Goal: Task Accomplishment & Management: Complete application form

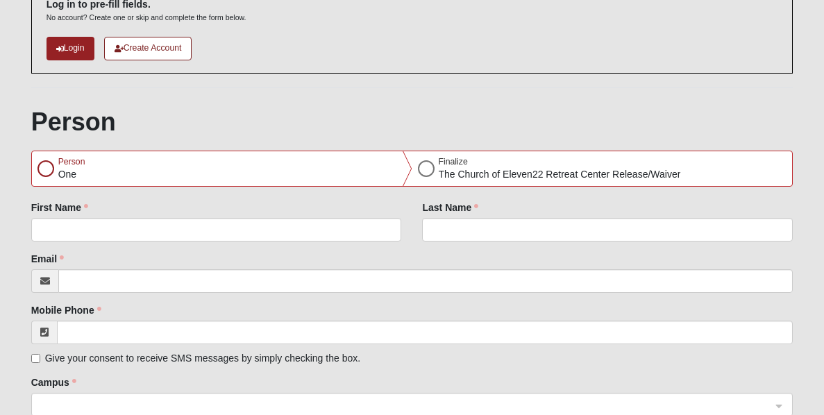
scroll to position [108, 0]
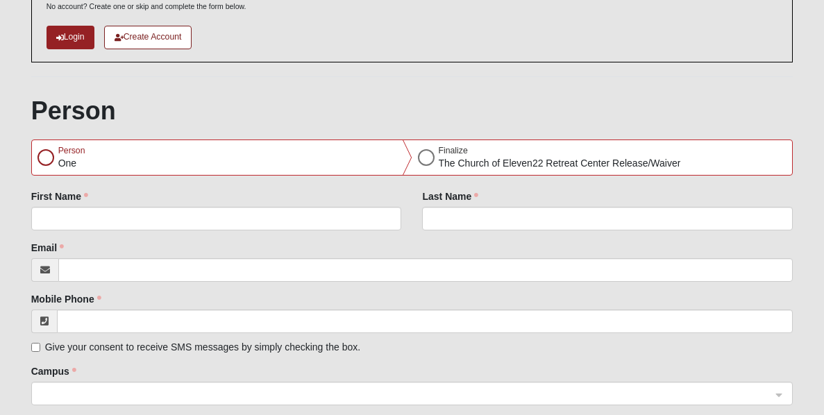
click at [44, 159] on div at bounding box center [45, 157] width 17 height 17
click at [44, 156] on div at bounding box center [45, 157] width 17 height 17
click at [97, 203] on div "First Name" at bounding box center [216, 210] width 371 height 41
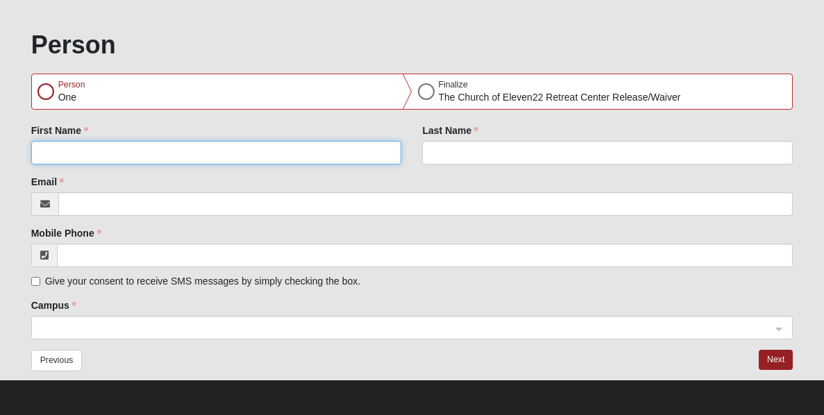
scroll to position [174, 0]
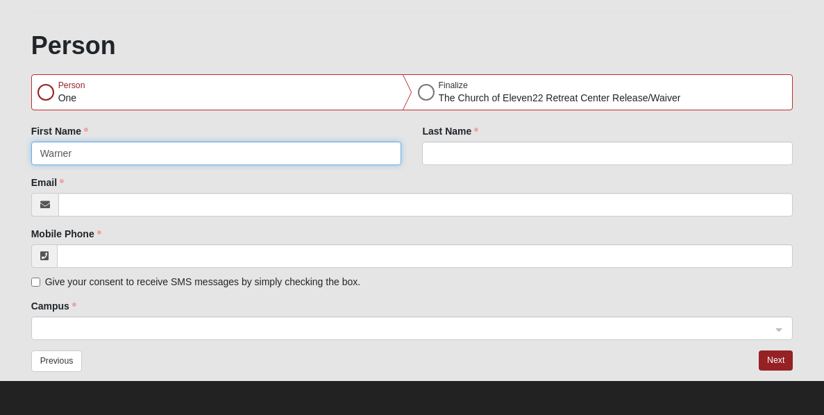
type input "Warner"
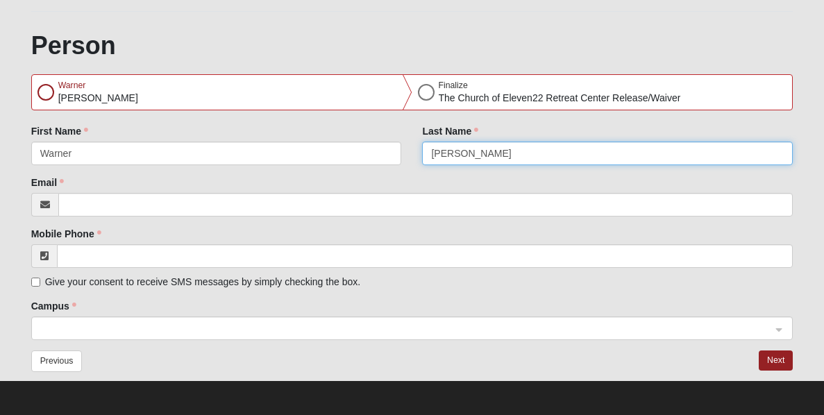
type input "[PERSON_NAME]"
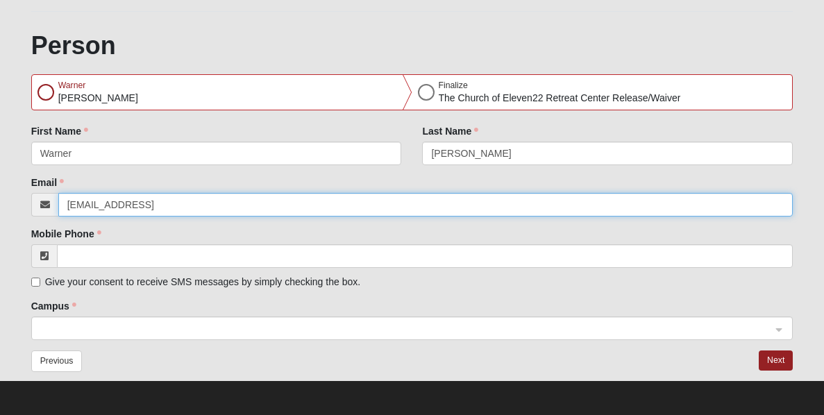
type input "[EMAIL_ADDRESS]"
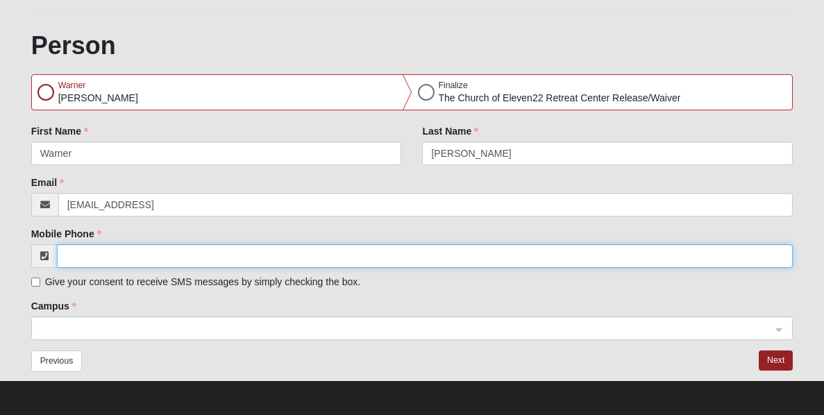
type input "9"
click at [60, 326] on span at bounding box center [406, 329] width 732 height 15
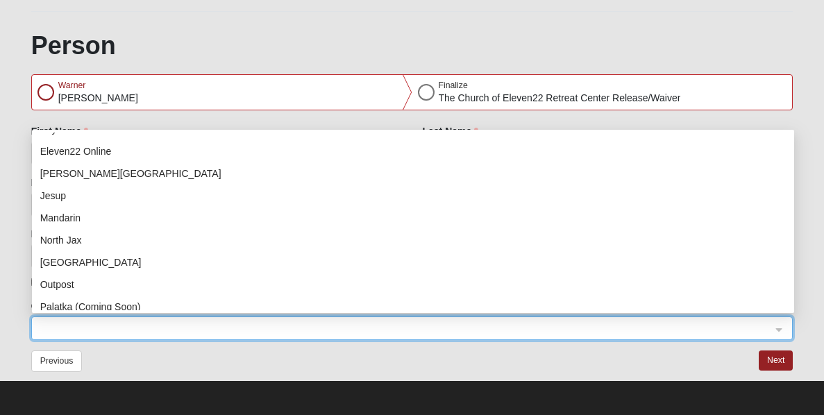
scroll to position [0, 0]
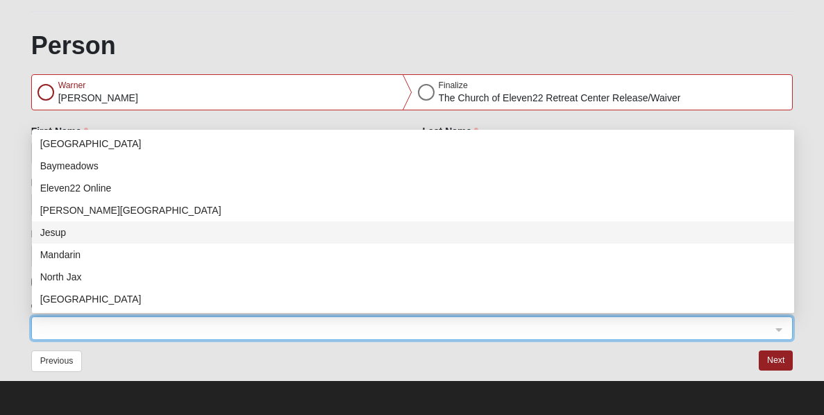
click at [21, 219] on div "OPTIONAL Log in to pre-fill fields. No account? Create one or skip and complete…" at bounding box center [412, 139] width 783 height 481
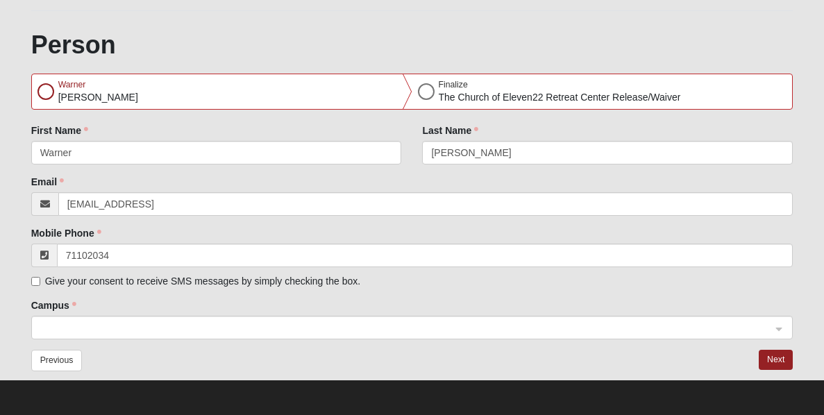
scroll to position [174, 0]
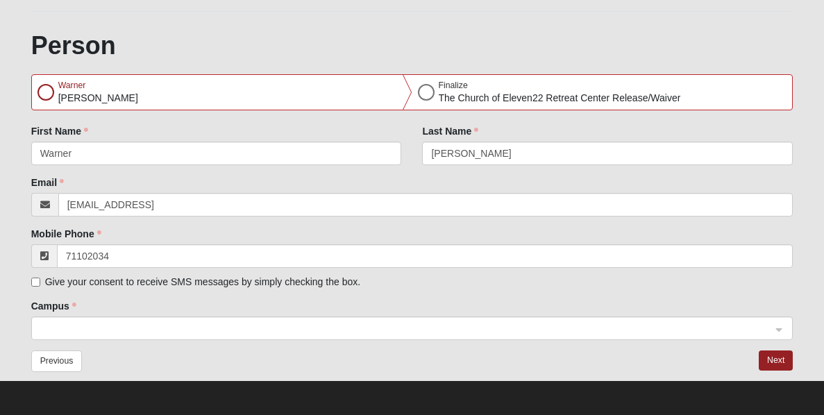
click at [47, 90] on div at bounding box center [45, 92] width 17 height 17
click at [771, 363] on button "Next" at bounding box center [776, 361] width 34 height 20
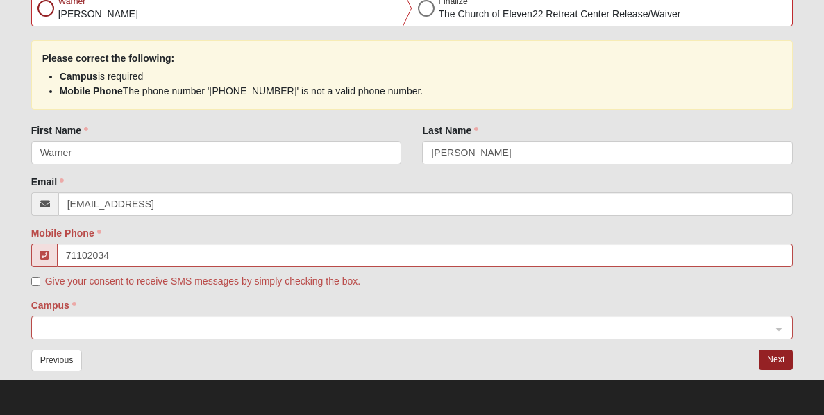
scroll to position [257, 0]
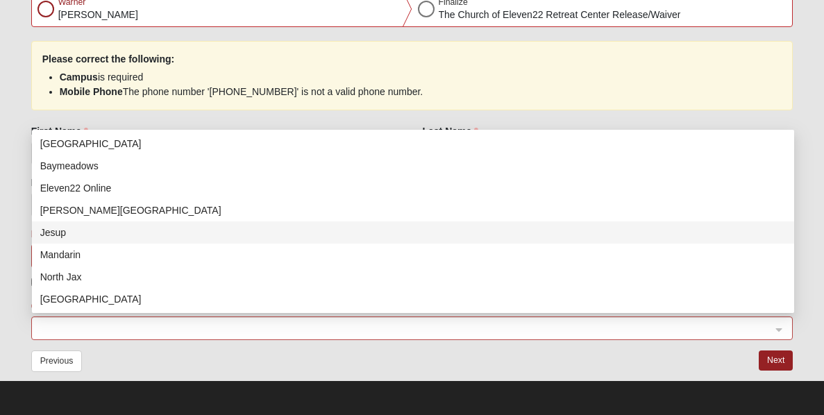
click at [181, 329] on span at bounding box center [406, 329] width 732 height 15
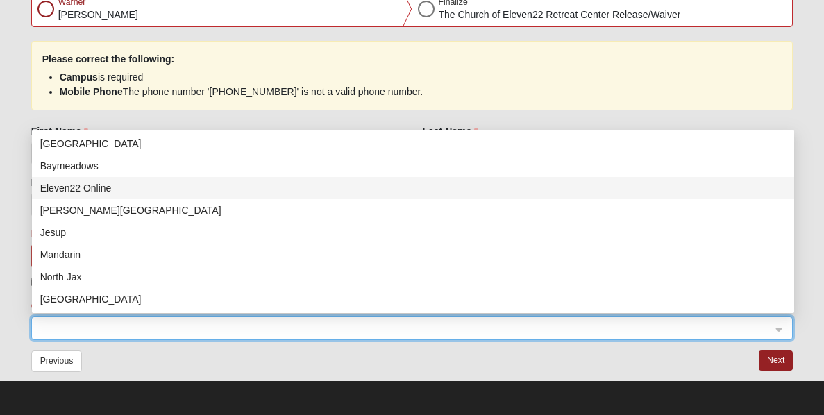
click at [113, 187] on div "Eleven22 Online" at bounding box center [413, 188] width 746 height 15
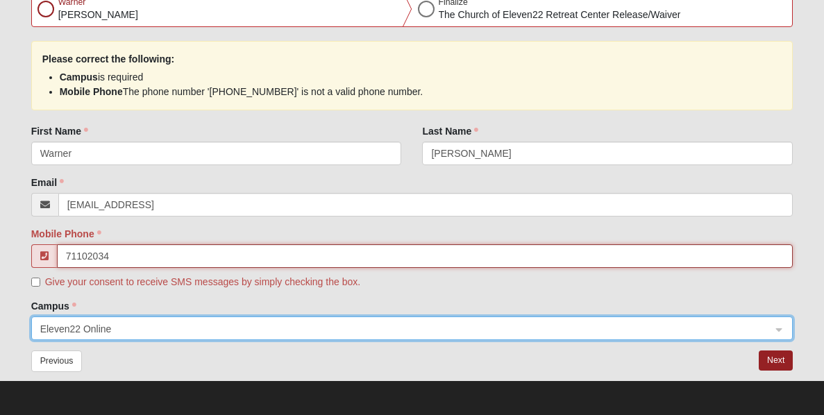
click at [160, 254] on input "71102034" at bounding box center [425, 256] width 737 height 24
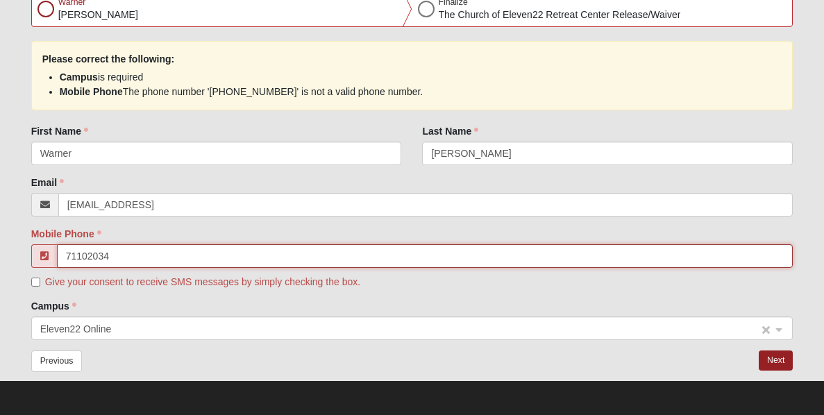
click at [138, 324] on span "Eleven22 Online" at bounding box center [399, 329] width 719 height 15
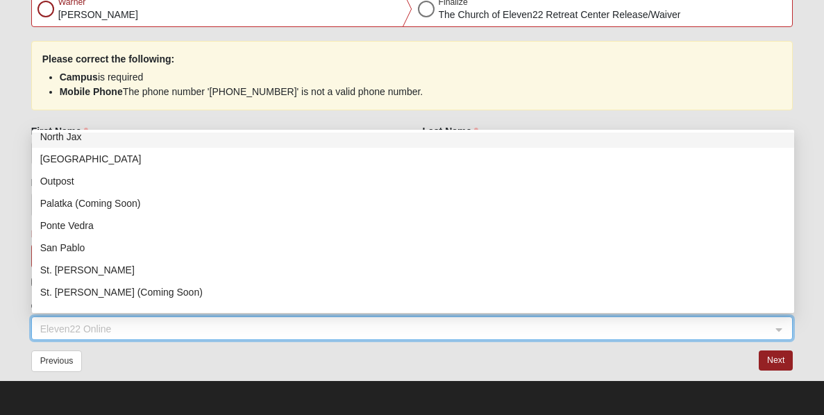
scroll to position [178, 0]
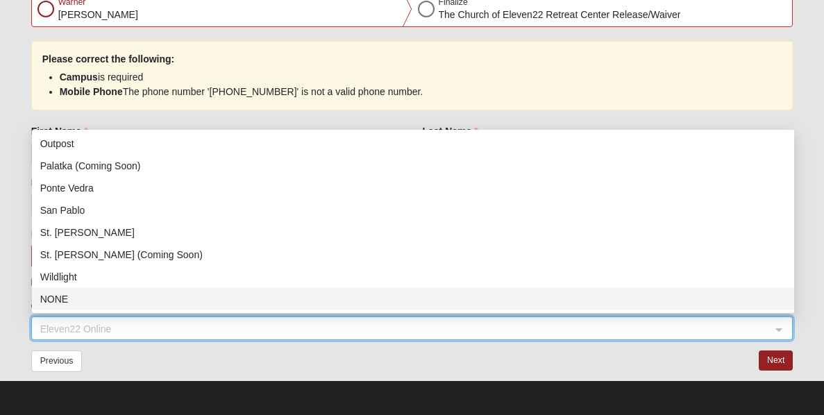
click at [128, 301] on div "NONE" at bounding box center [413, 299] width 746 height 15
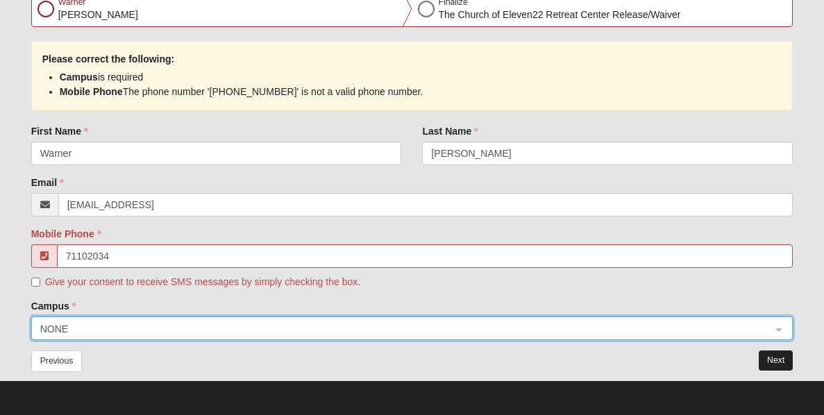
click at [774, 356] on button "Next" at bounding box center [776, 361] width 34 height 20
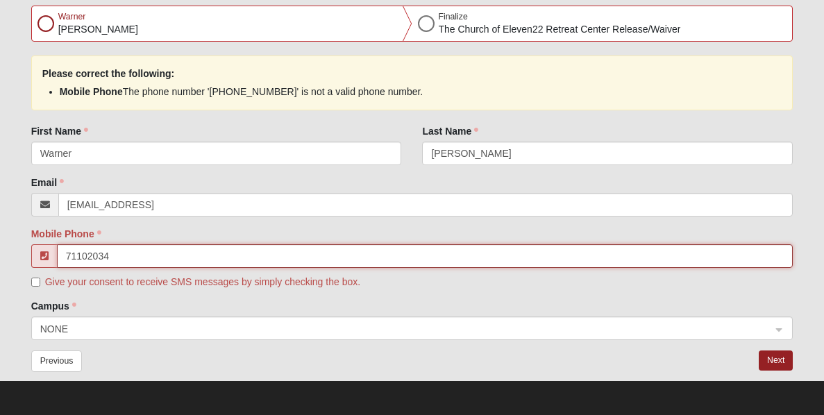
click at [66, 256] on input "71102034" at bounding box center [425, 256] width 737 height 24
type input "50671102034"
click at [774, 356] on button "Next" at bounding box center [776, 361] width 34 height 20
click at [31, 281] on input "Give your consent to receive SMS messages by simply checking the box." at bounding box center [35, 282] width 9 height 9
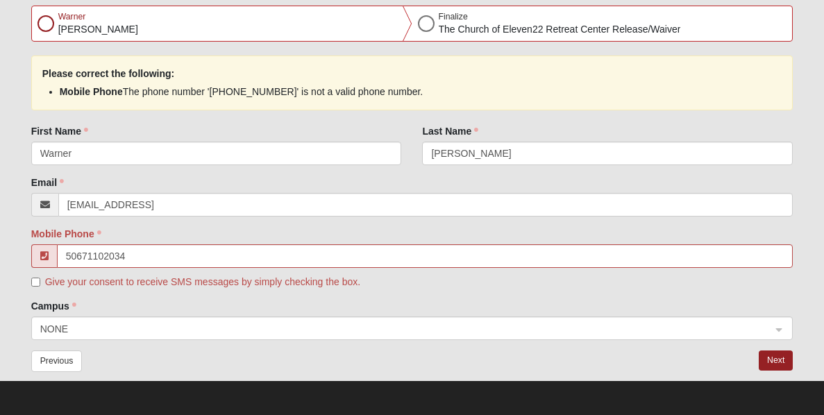
checkbox input "true"
click at [774, 357] on button "Next" at bounding box center [776, 361] width 34 height 20
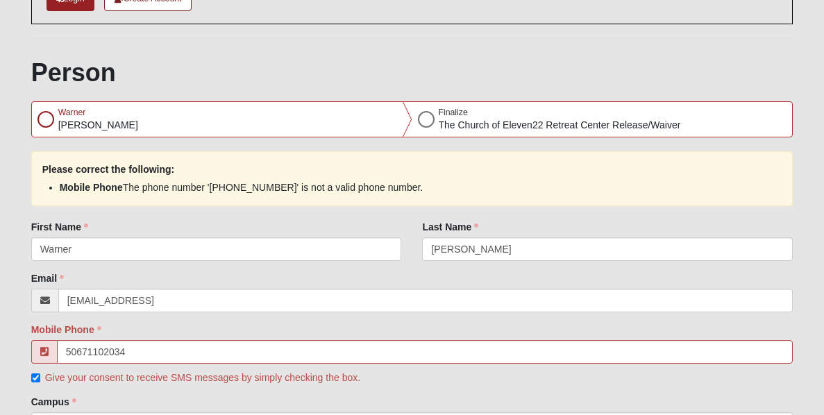
scroll to position [181, 0]
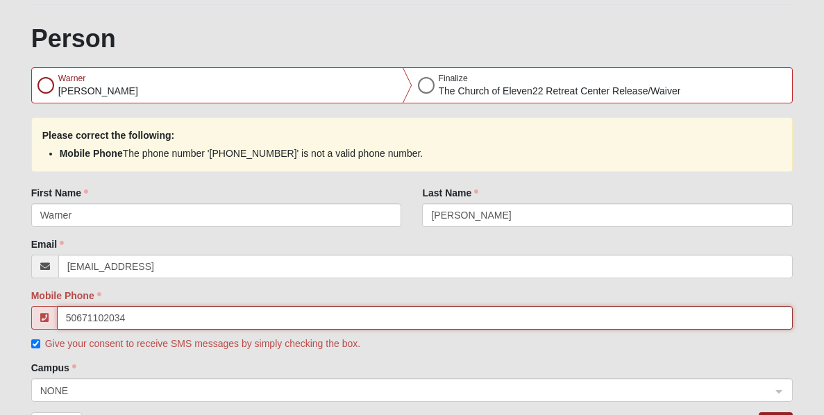
click at [219, 328] on input "50671102034" at bounding box center [425, 318] width 737 height 24
click at [199, 320] on input "50671102034" at bounding box center [425, 318] width 737 height 24
type input "[PHONE_NUMBER]"
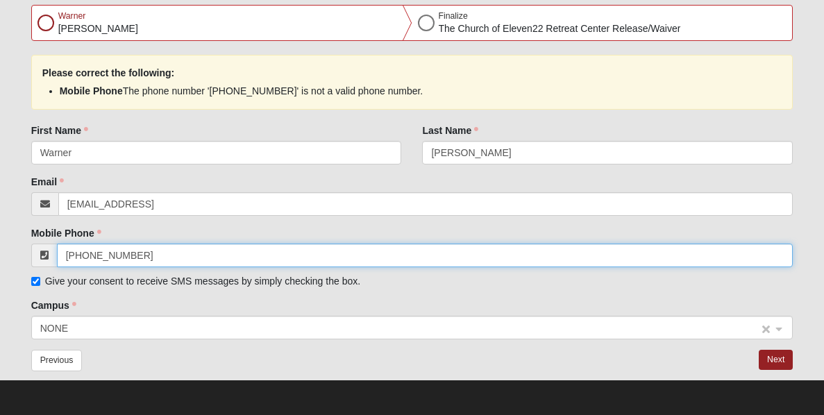
scroll to position [242, 0]
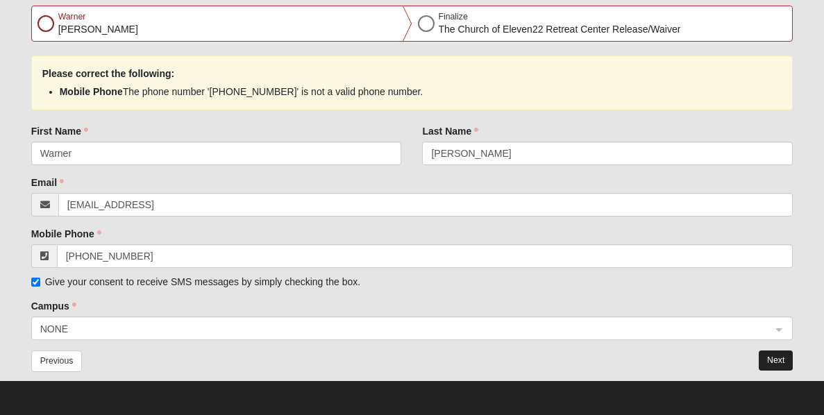
click at [781, 356] on button "Next" at bounding box center [776, 361] width 34 height 20
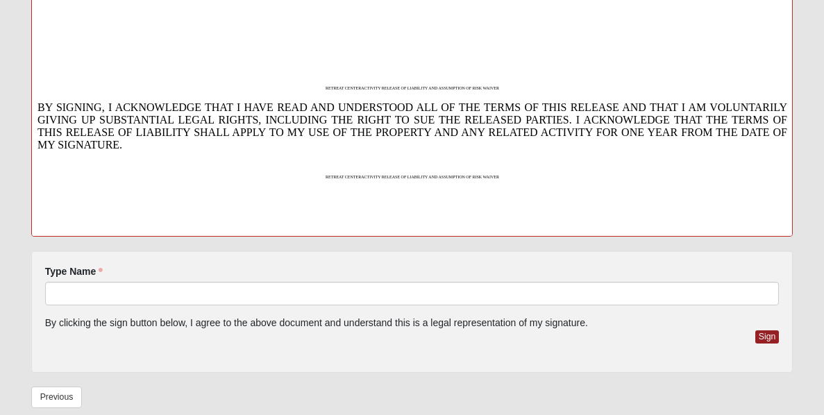
scroll to position [1543, 0]
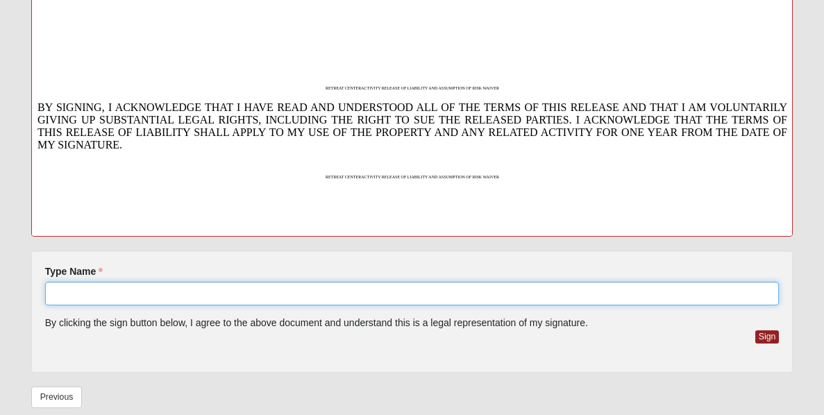
click at [306, 284] on input "Type Name" at bounding box center [412, 294] width 735 height 24
type input "WAH"
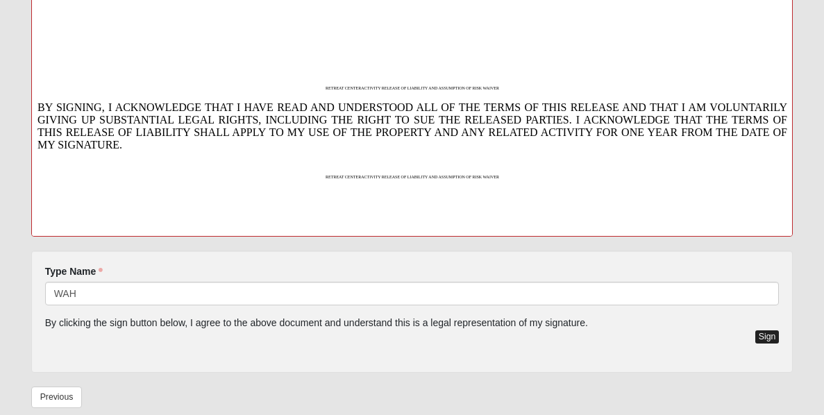
click at [762, 340] on button "Sign" at bounding box center [768, 337] width 24 height 13
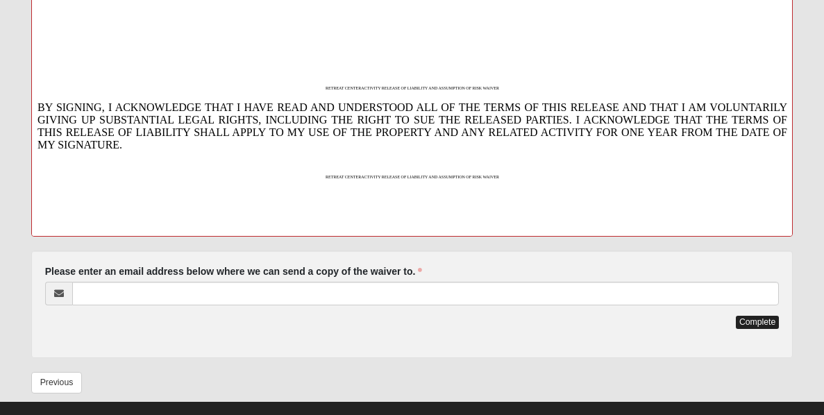
click at [767, 322] on button "Complete" at bounding box center [757, 322] width 43 height 13
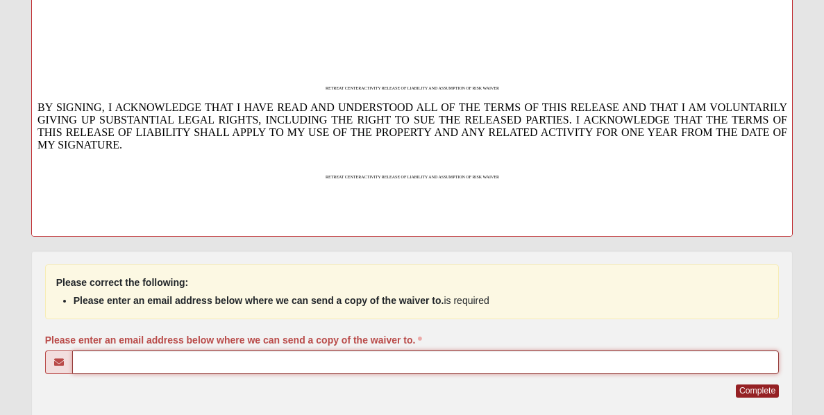
click at [480, 365] on input "Please enter an email address below where we can send a copy of the waiver to." at bounding box center [426, 363] width 708 height 24
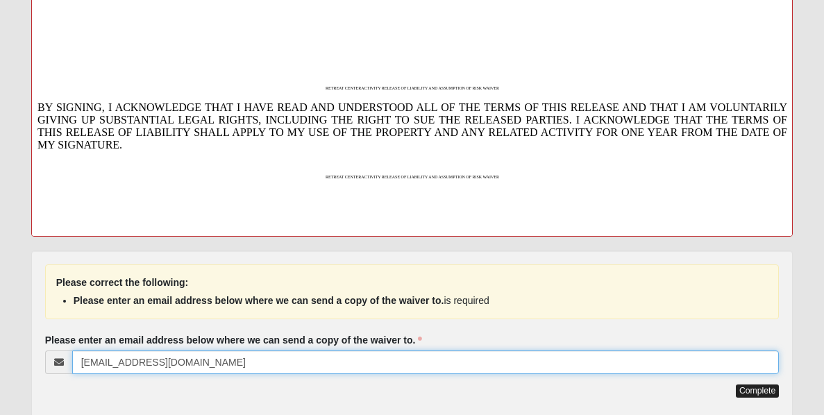
type input "[EMAIL_ADDRESS][DOMAIN_NAME]"
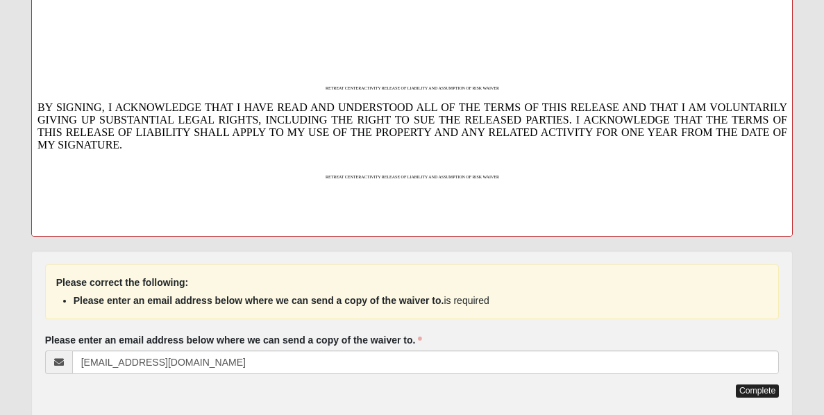
click at [761, 390] on button "Complete" at bounding box center [757, 391] width 43 height 13
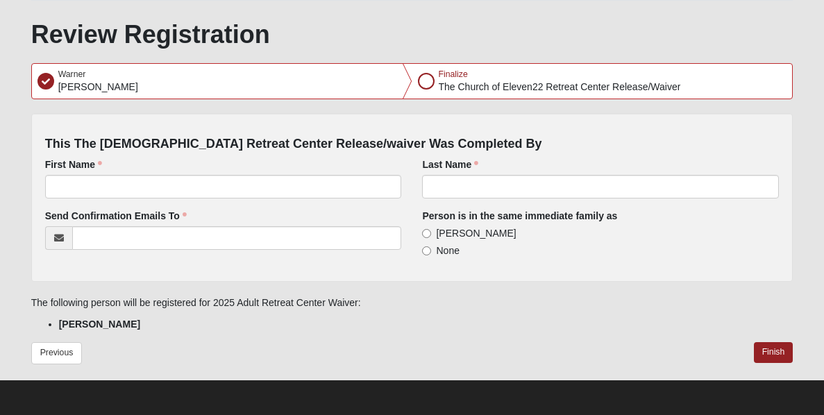
scroll to position [184, 0]
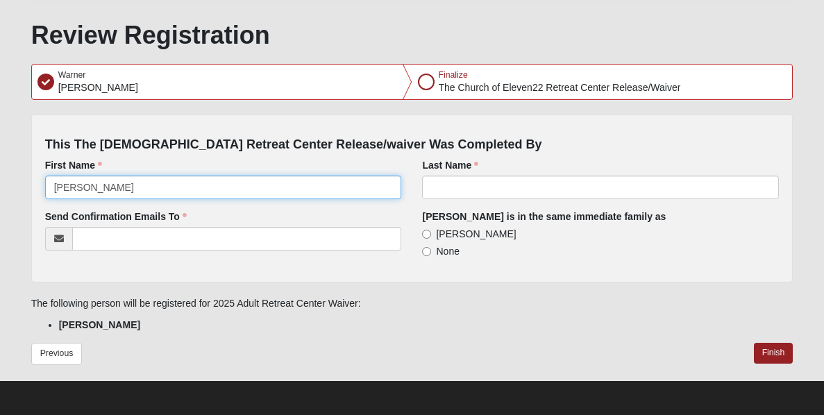
type input "[PERSON_NAME]"
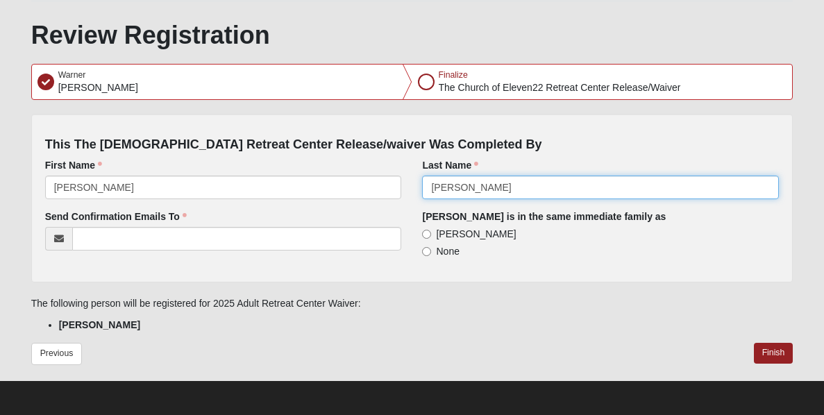
type input "[PERSON_NAME]"
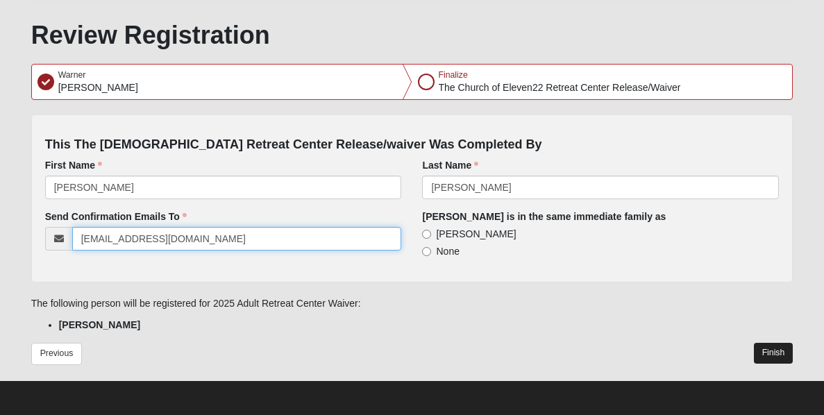
type input "[EMAIL_ADDRESS][DOMAIN_NAME]"
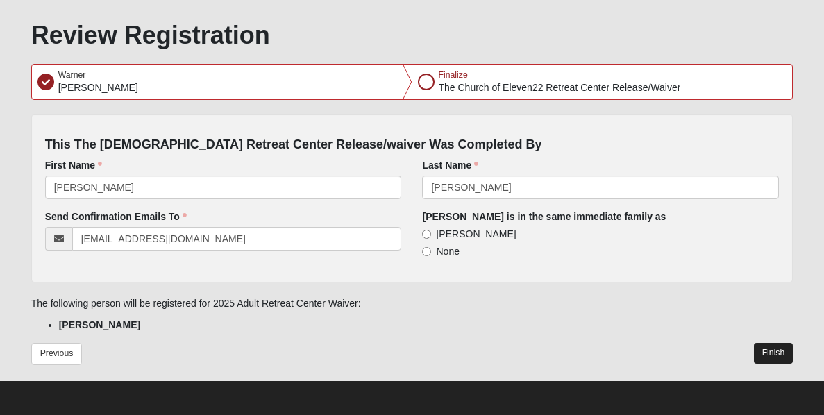
click at [762, 351] on button "Finish" at bounding box center [774, 353] width 40 height 20
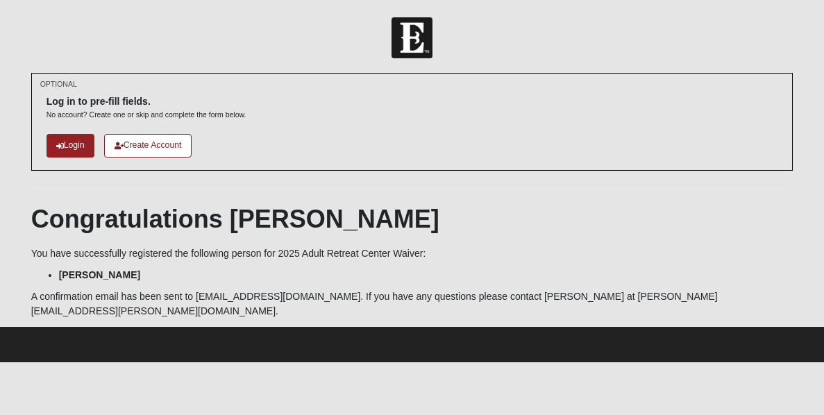
scroll to position [0, 0]
